Goal: Find specific page/section: Find specific page/section

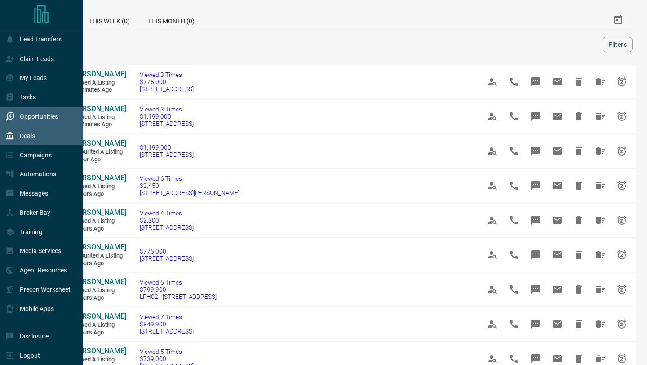
click at [14, 134] on icon at bounding box center [9, 135] width 9 height 9
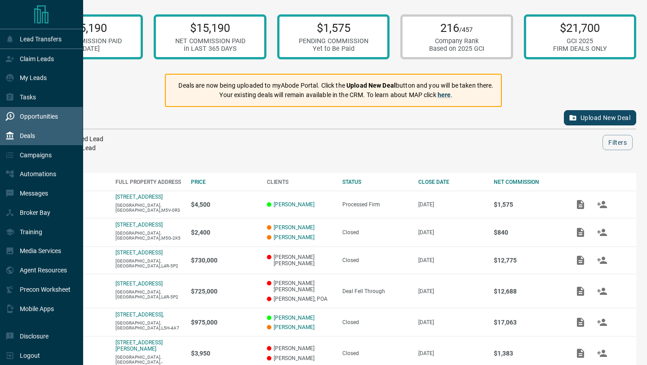
click at [24, 111] on div "Opportunities" at bounding box center [31, 116] width 53 height 15
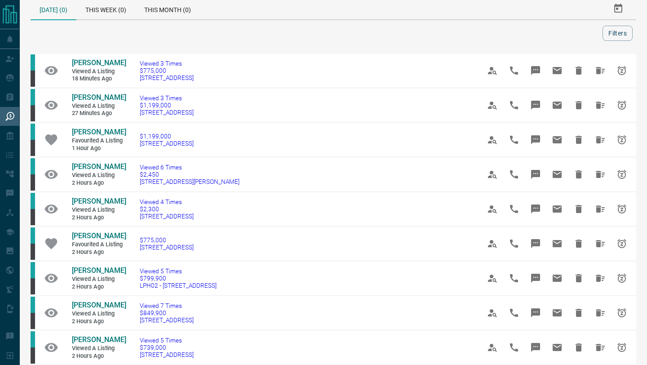
scroll to position [12, 0]
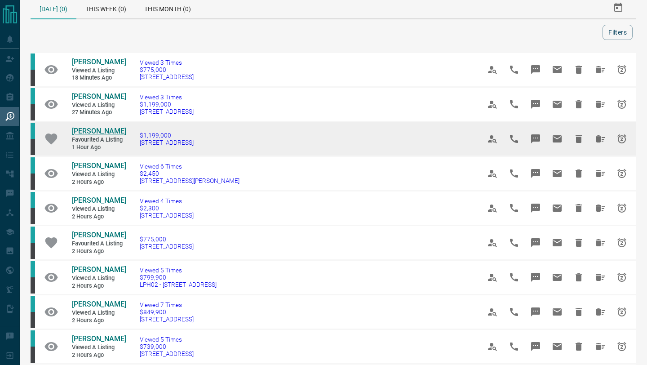
click at [86, 132] on span "[PERSON_NAME]" at bounding box center [99, 131] width 54 height 9
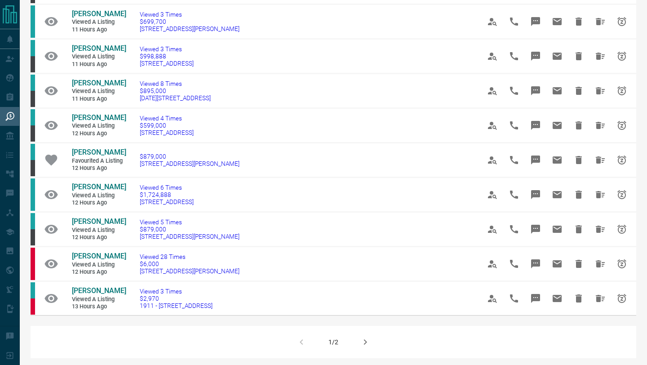
scroll to position [443, 0]
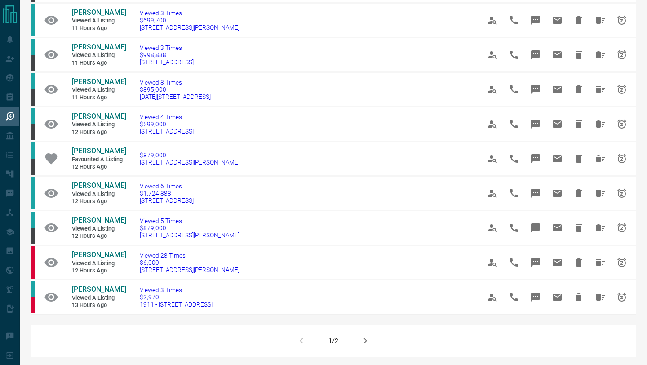
click at [372, 340] on button "button" at bounding box center [365, 341] width 22 height 22
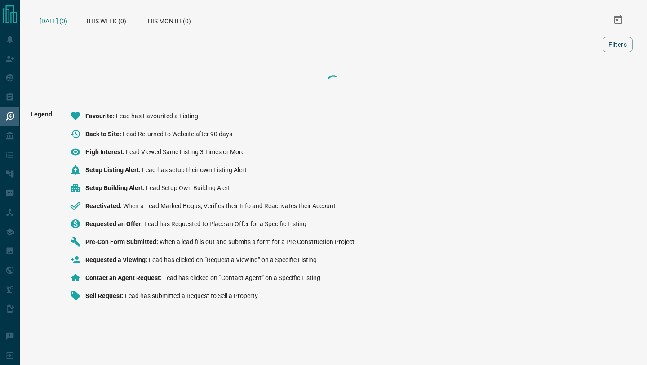
scroll to position [0, 0]
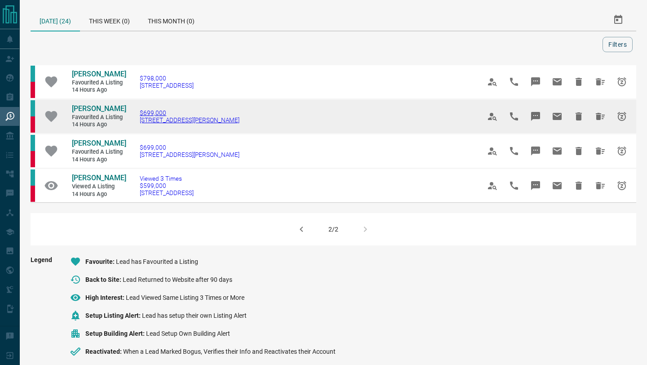
click at [156, 117] on span "[STREET_ADDRESS][PERSON_NAME]" at bounding box center [190, 119] width 100 height 7
